Goal: Task Accomplishment & Management: Use online tool/utility

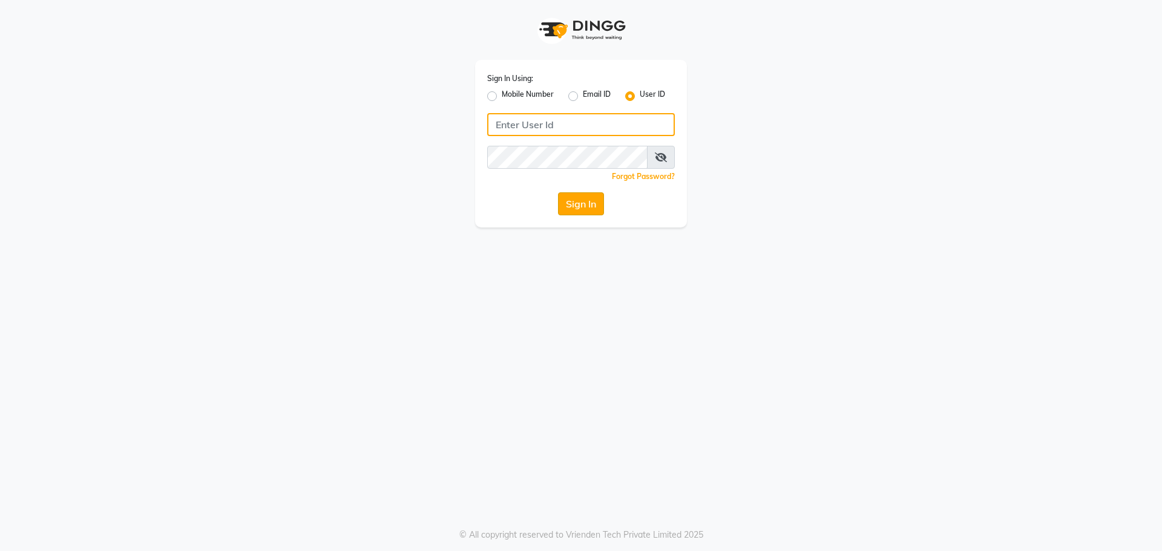
type input "spartans"
click at [583, 205] on button "Sign In" at bounding box center [581, 203] width 46 height 23
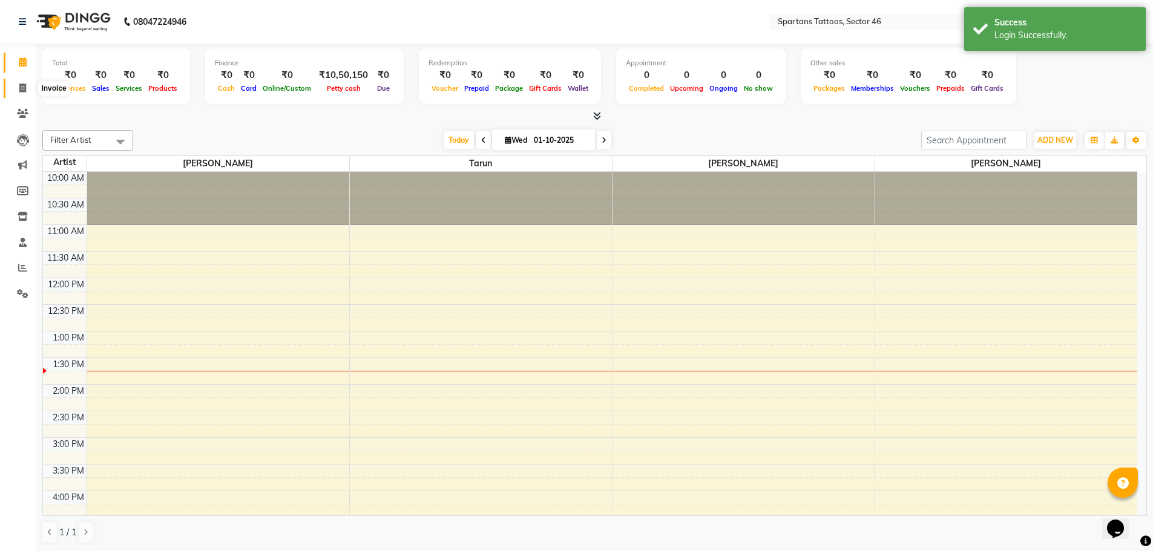
click at [31, 86] on span at bounding box center [22, 89] width 21 height 14
select select "service"
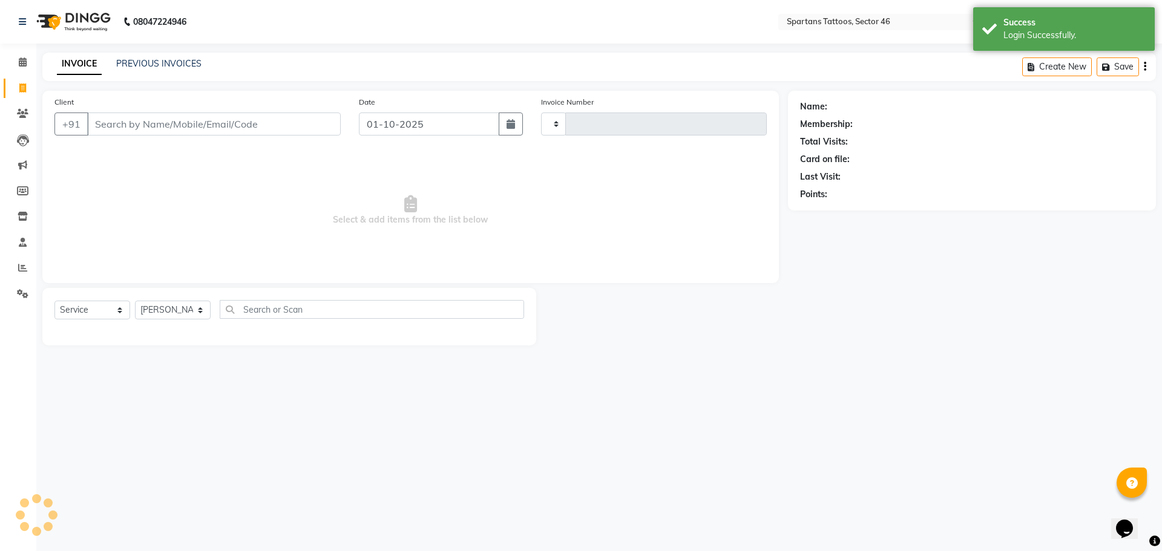
type input "0794"
select select "6556"
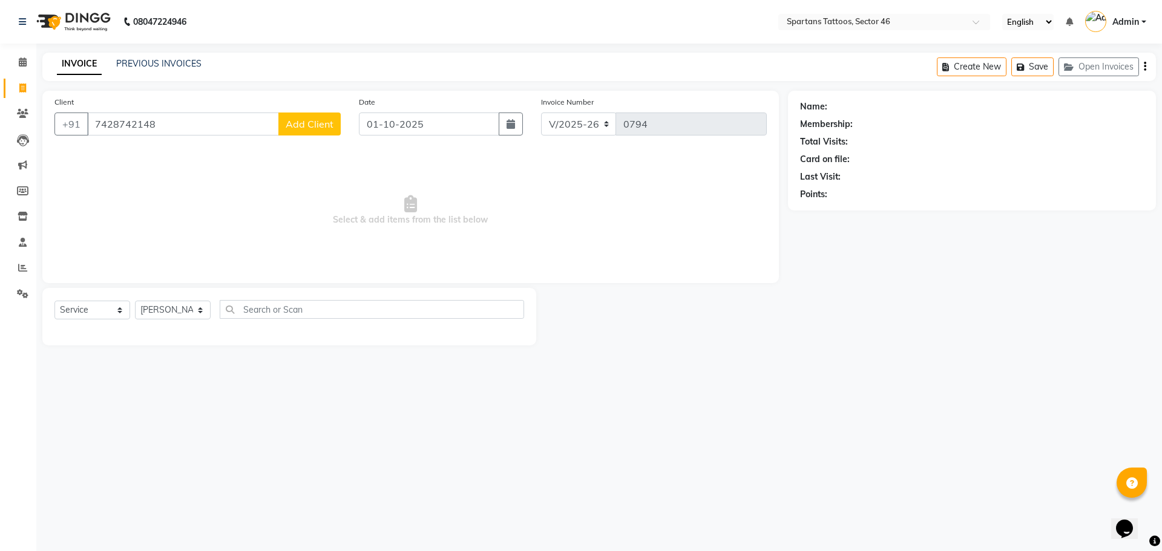
type input "7428742148"
click at [329, 128] on span "Add Client" at bounding box center [310, 124] width 48 height 12
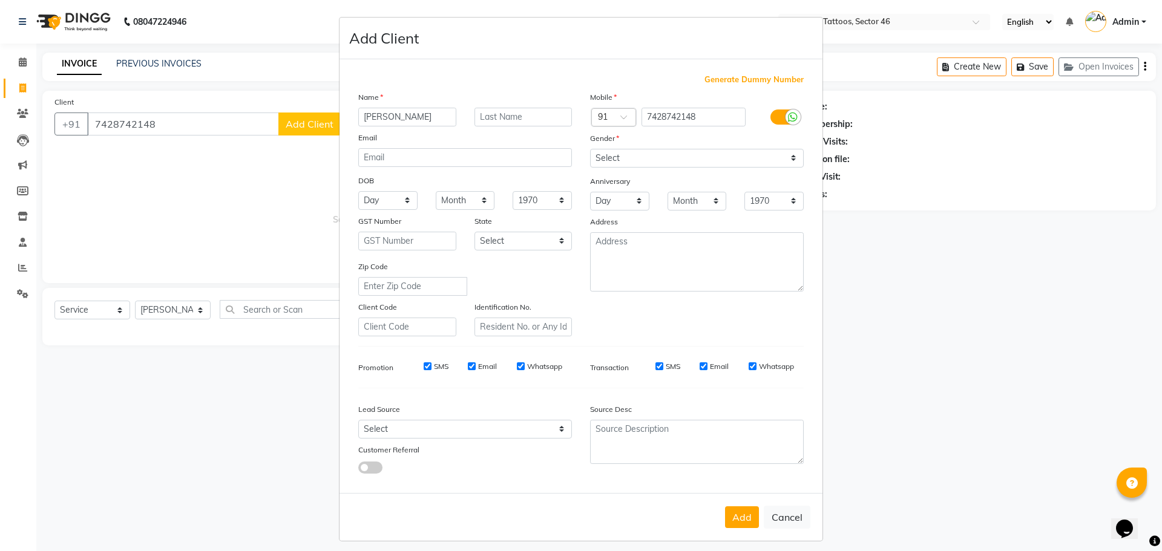
type input "[PERSON_NAME]"
click at [718, 159] on select "Select [DEMOGRAPHIC_DATA] [DEMOGRAPHIC_DATA] Other Prefer Not To Say" at bounding box center [697, 158] width 214 height 19
select select "[DEMOGRAPHIC_DATA]"
click at [590, 149] on select "Select [DEMOGRAPHIC_DATA] [DEMOGRAPHIC_DATA] Other Prefer Not To Say" at bounding box center [697, 158] width 214 height 19
click at [464, 434] on select "Select Walk-in Referral Internet Friend Word of Mouth Advertisement Facebook Ju…" at bounding box center [465, 429] width 214 height 19
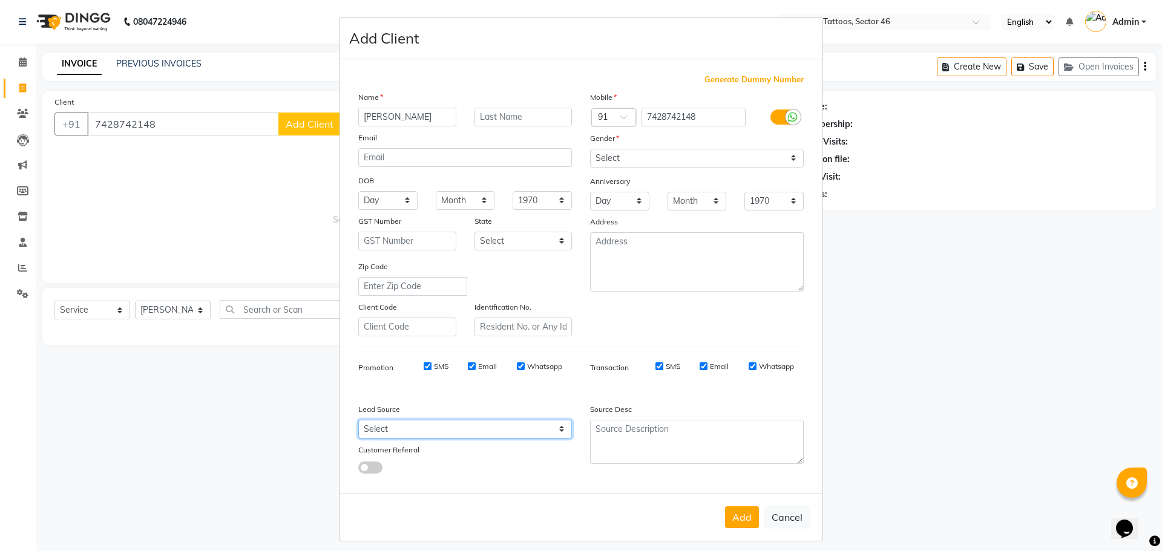
select select "46582"
click at [358, 420] on select "Select Walk-in Referral Internet Friend Word of Mouth Advertisement Facebook Ju…" at bounding box center [465, 429] width 214 height 19
click at [749, 517] on button "Add" at bounding box center [742, 518] width 34 height 22
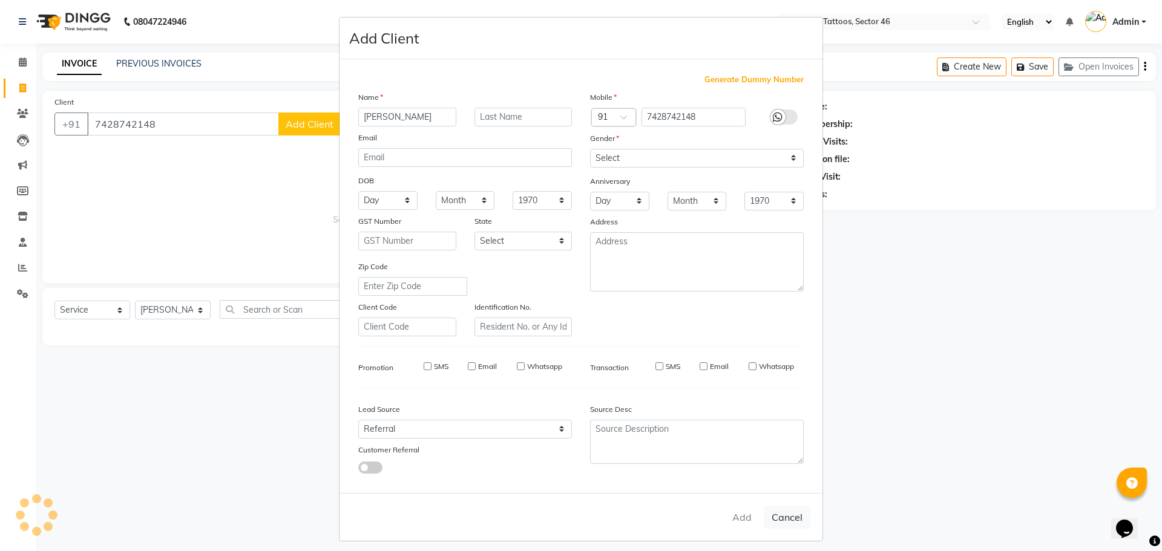
select select
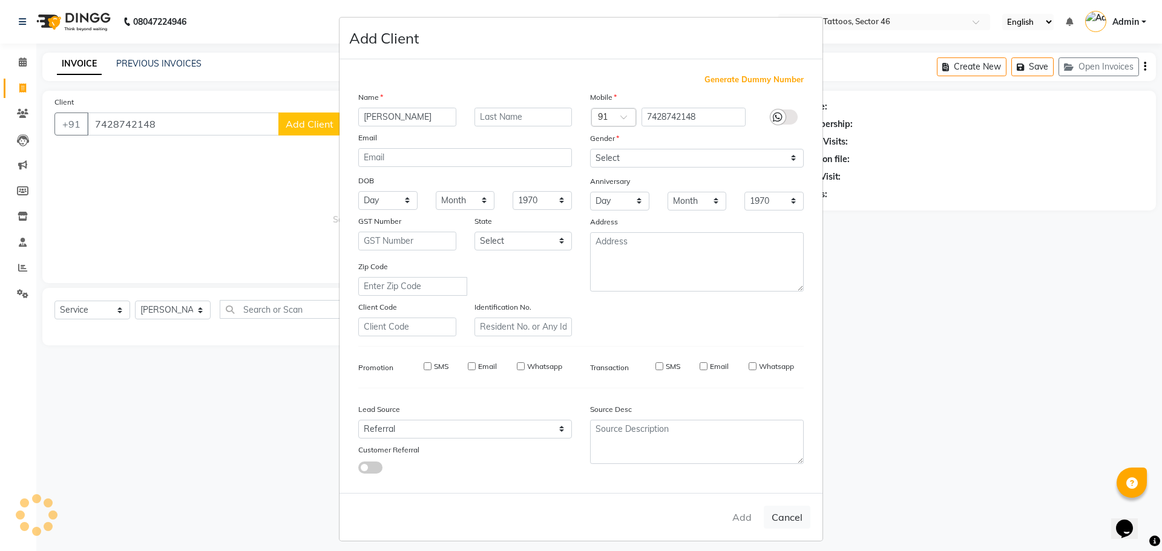
select select
checkbox input "false"
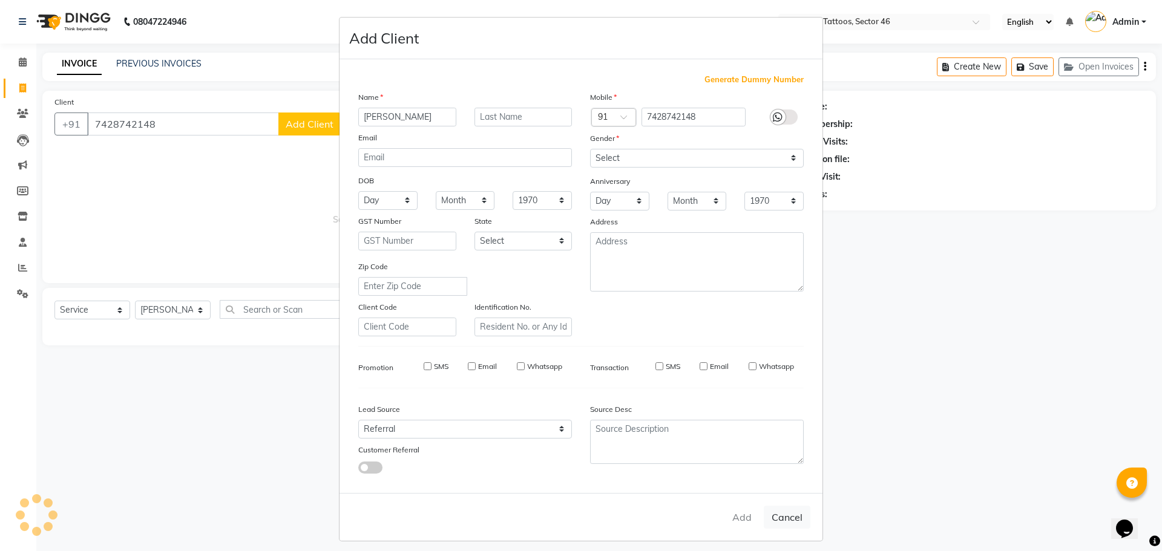
checkbox input "false"
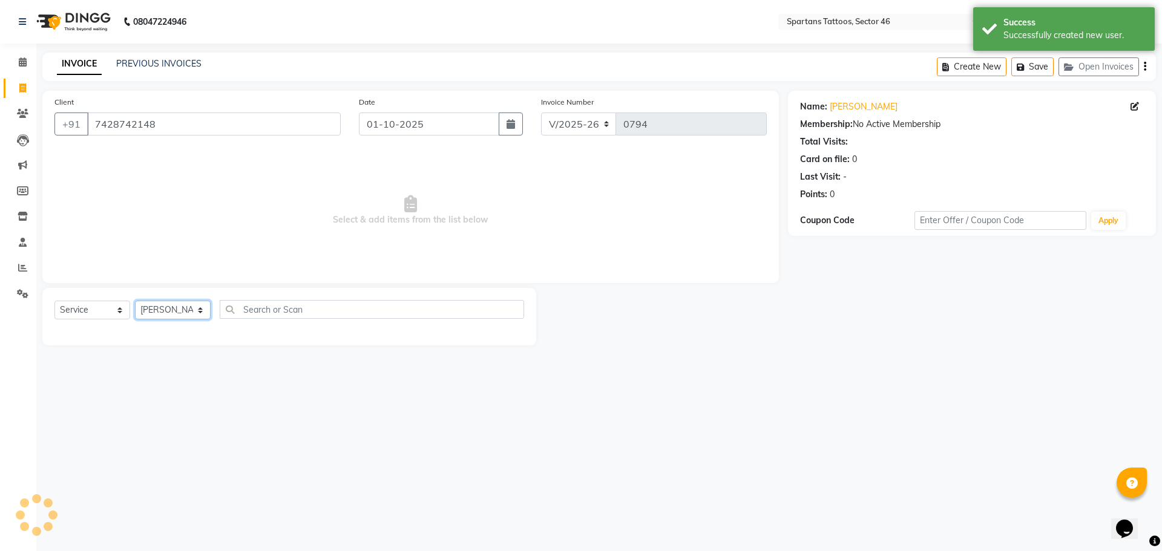
click at [167, 306] on select "[PERSON_NAME] [PERSON_NAME] [PERSON_NAME]" at bounding box center [173, 310] width 76 height 19
select select "58257"
click at [135, 301] on select "[PERSON_NAME] [PERSON_NAME] [PERSON_NAME]" at bounding box center [173, 310] width 76 height 19
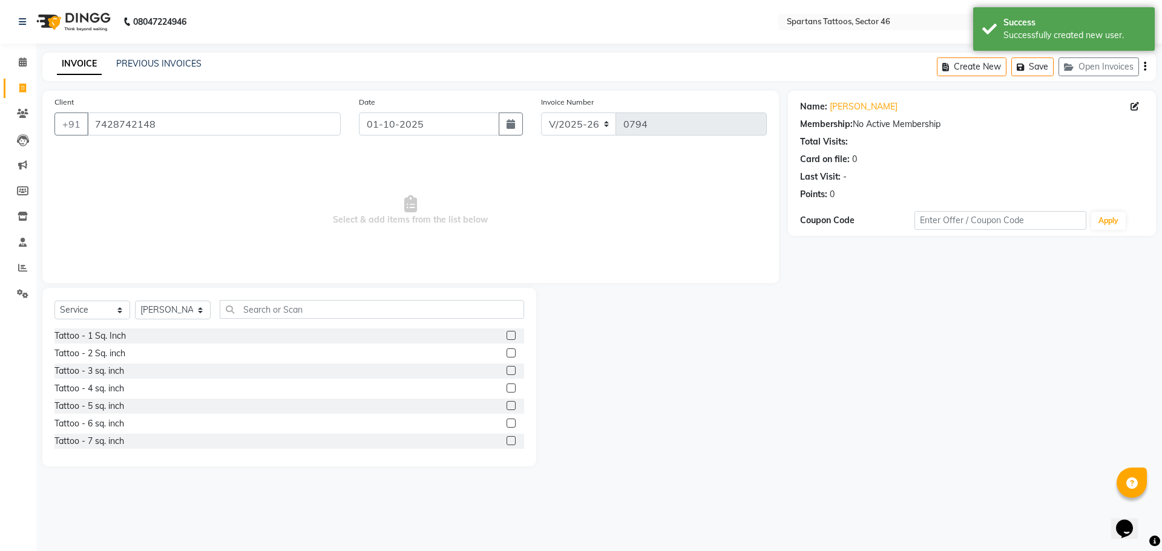
click at [507, 351] on label at bounding box center [511, 353] width 9 height 9
click at [507, 351] on input "checkbox" at bounding box center [511, 354] width 8 height 8
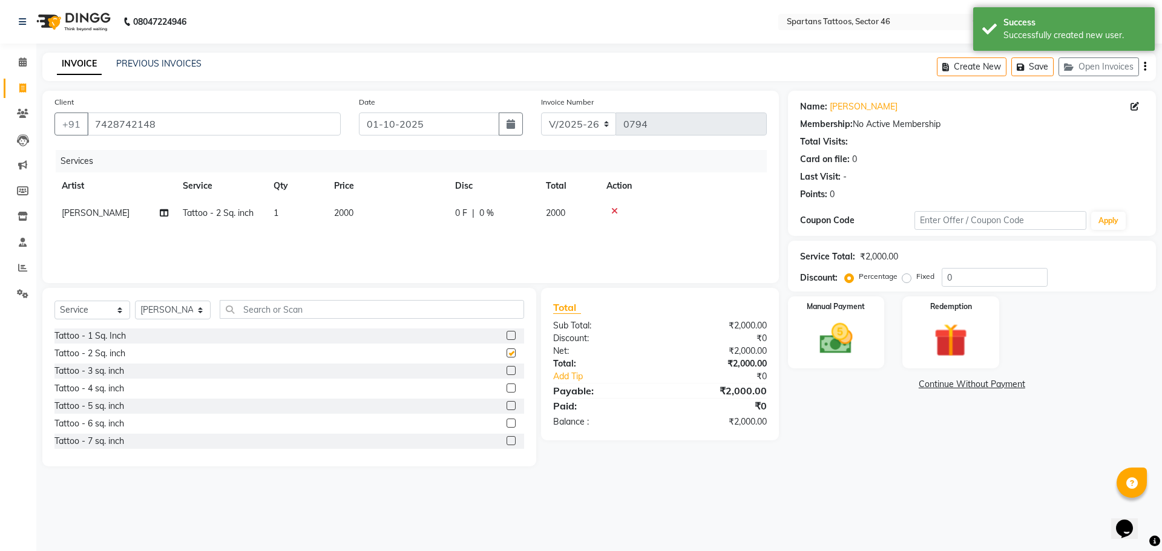
checkbox input "false"
click at [405, 207] on td "2000" at bounding box center [387, 213] width 121 height 27
select select "58257"
click at [439, 220] on input "2000" at bounding box center [444, 216] width 107 height 19
type input "2"
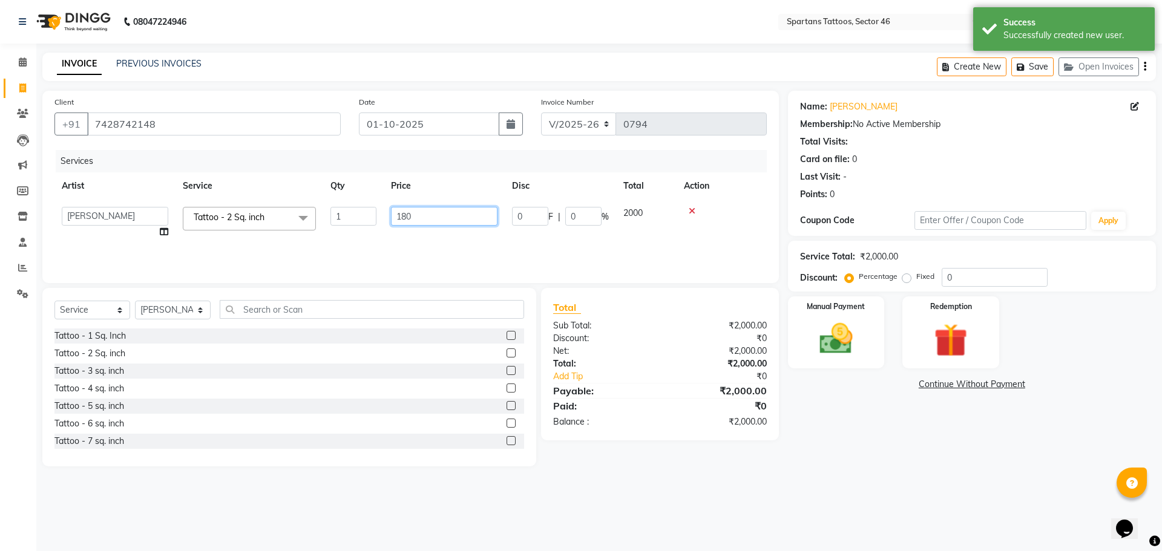
type input "1800"
click at [873, 356] on div "Manual Payment" at bounding box center [836, 332] width 100 height 74
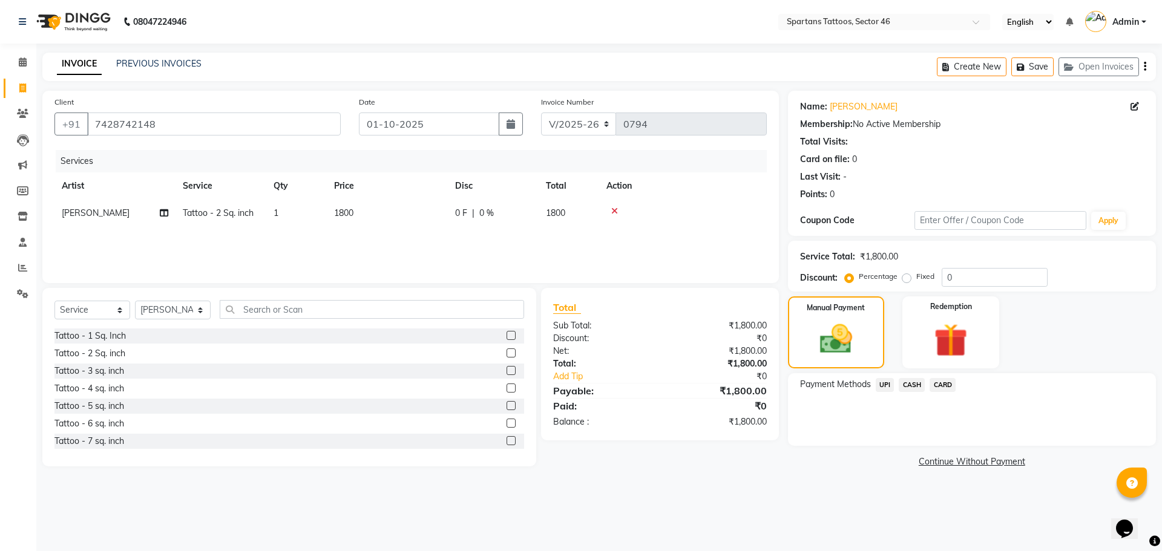
click at [883, 386] on span "UPI" at bounding box center [885, 385] width 19 height 14
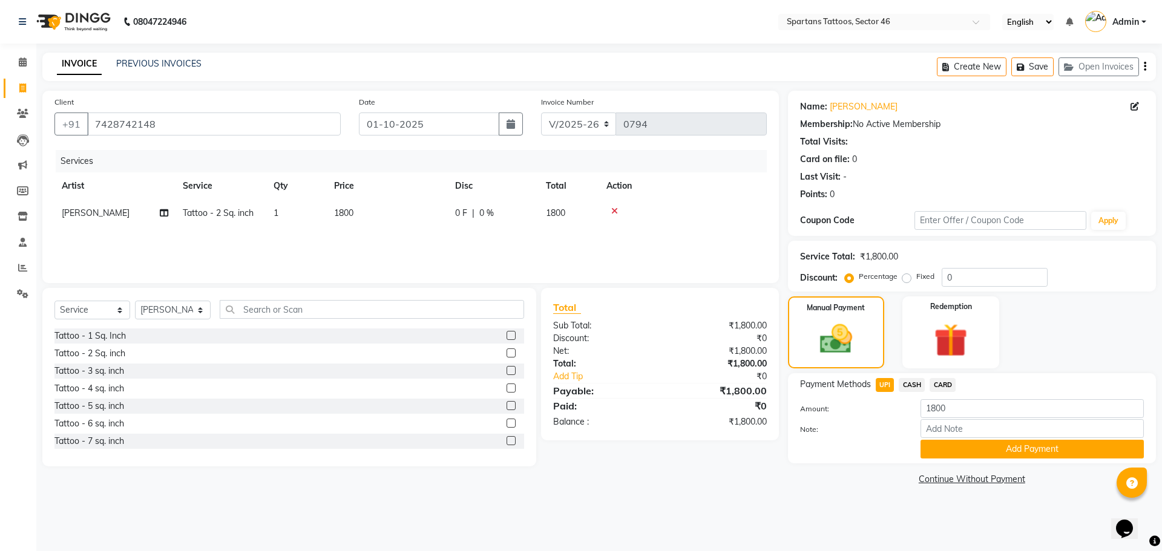
click at [977, 461] on div "Payment Methods UPI CASH CARD Amount: 1800 Note: Add Payment" at bounding box center [972, 418] width 368 height 90
click at [983, 448] on button "Add Payment" at bounding box center [1032, 449] width 223 height 19
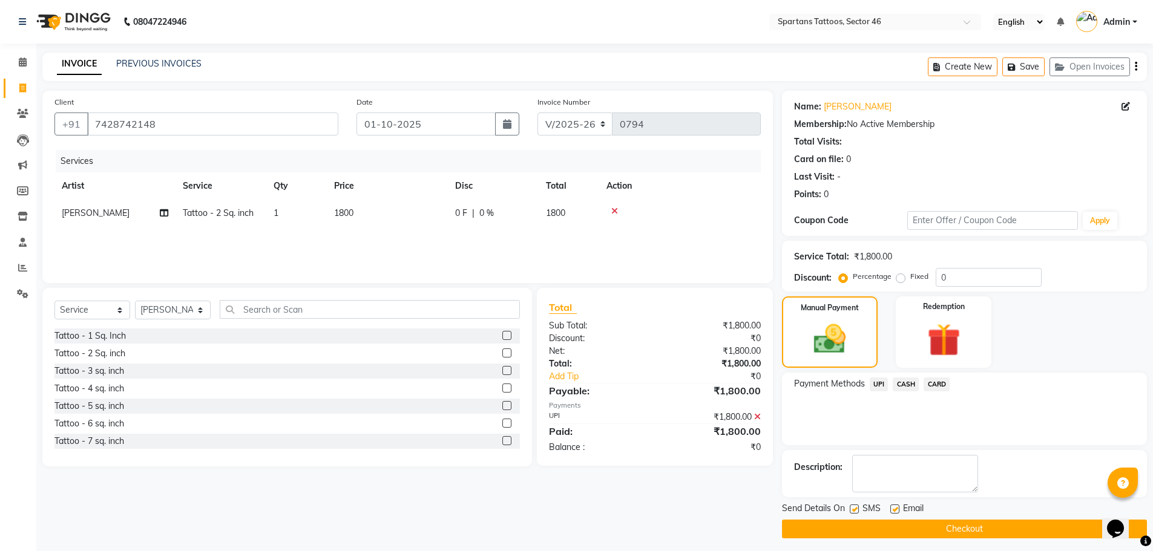
click at [988, 528] on button "Checkout" at bounding box center [964, 529] width 365 height 19
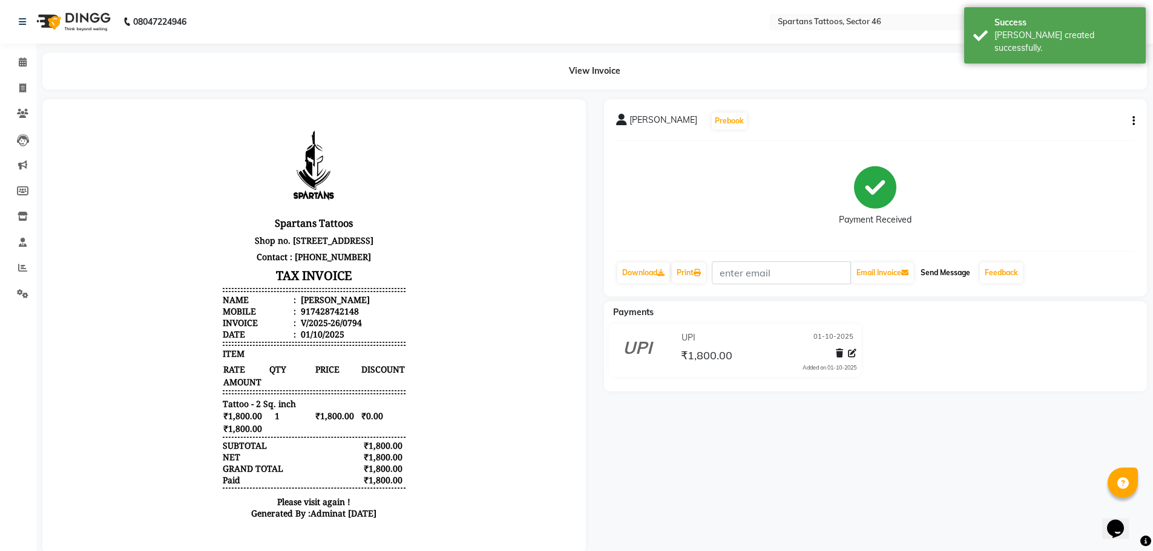
click at [959, 264] on button "Send Message" at bounding box center [945, 273] width 59 height 21
